Goal: Find specific page/section: Find specific page/section

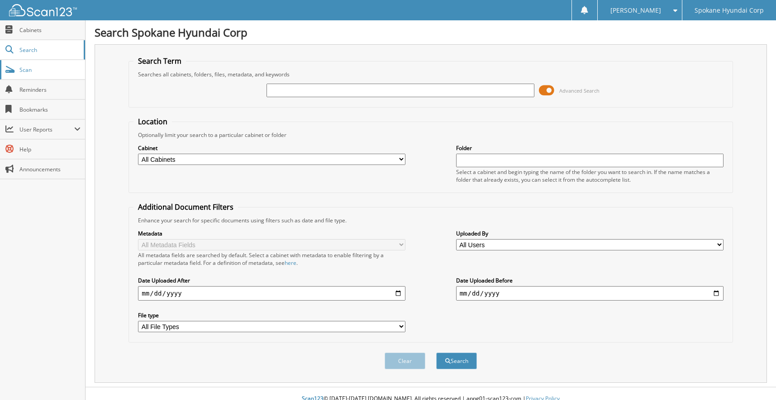
click at [40, 70] on span "Scan" at bounding box center [49, 70] width 61 height 8
click at [29, 49] on span "Search" at bounding box center [49, 50] width 60 height 8
type input "canary"
click at [436, 353] on button "Search" at bounding box center [456, 361] width 41 height 17
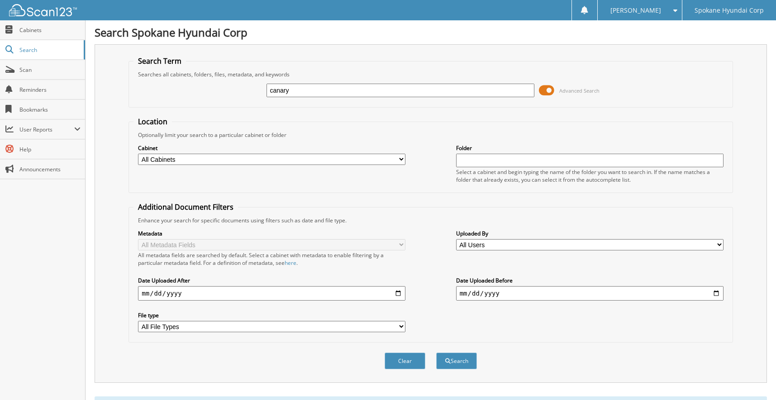
drag, startPoint x: 478, startPoint y: 93, endPoint x: 181, endPoint y: 106, distance: 298.0
click at [181, 107] on fieldset "Search Term Searches all cabinets, folders, files, metadata, and keywords canar…" at bounding box center [430, 82] width 604 height 52
type input "34500"
click at [436, 353] on button "Search" at bounding box center [456, 361] width 41 height 17
